Goal: Navigation & Orientation: Understand site structure

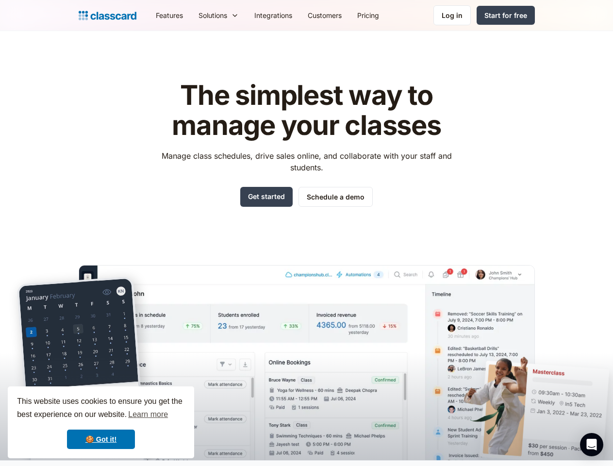
click at [306, 233] on div "The simplest way to manage your classes Manage class schedules, drive sales onl…" at bounding box center [307, 262] width 456 height 395
click at [101, 422] on div "This website uses cookies to ensure you get the best experience on our website.…" at bounding box center [101, 422] width 186 height 72
click at [341, 15] on nav "Features Resources Blog The latest industry news, updates and info. Customer st…" at bounding box center [341, 15] width 387 height 22
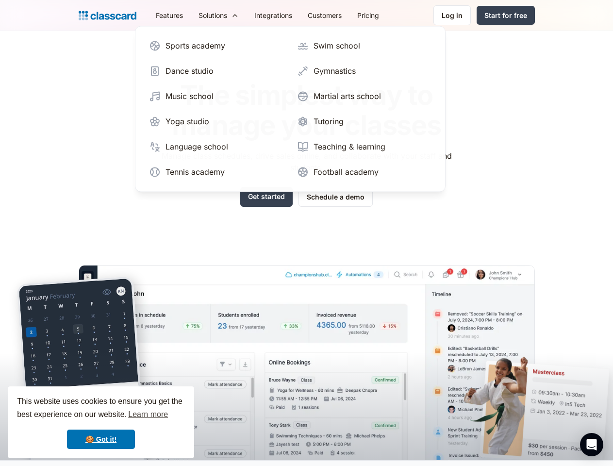
click at [198, 15] on div "Solutions" at bounding box center [212, 15] width 29 height 10
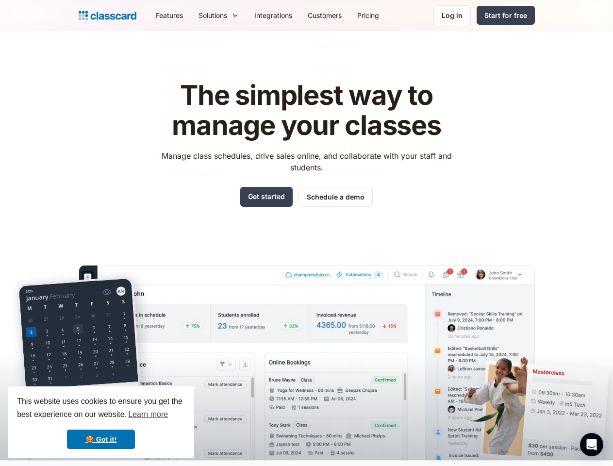
click at [591, 444] on icon "Open Intercom Messenger" at bounding box center [591, 445] width 10 height 12
